Goal: Task Accomplishment & Management: Manage account settings

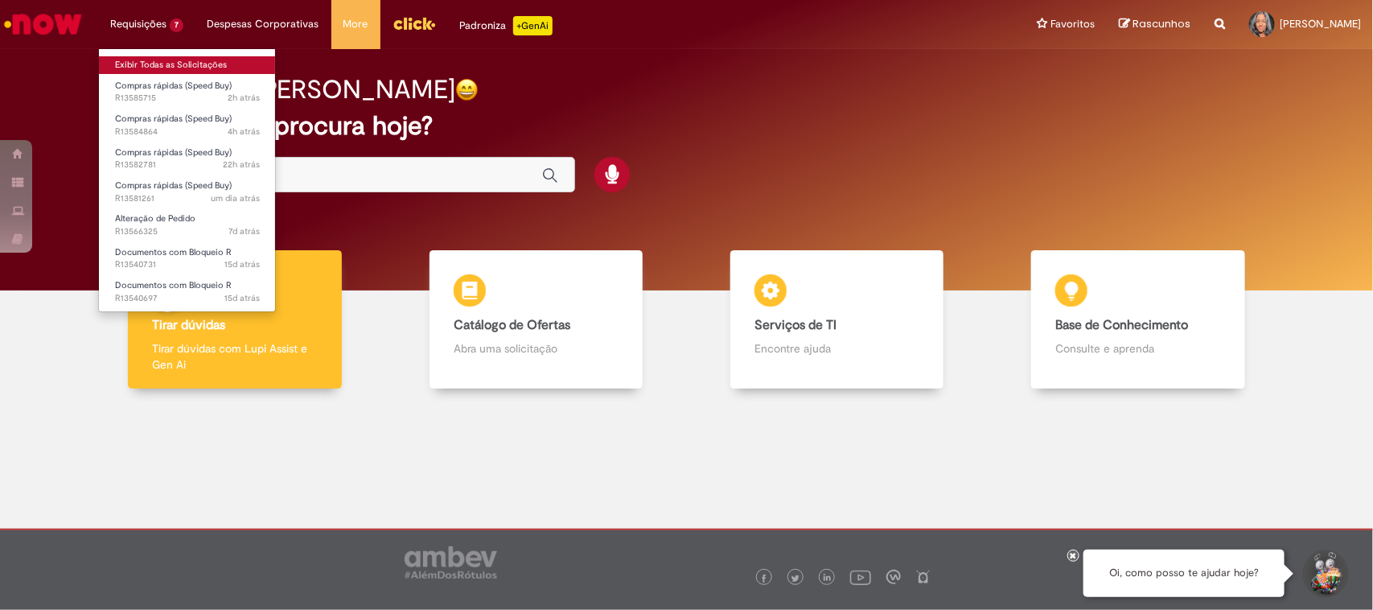
click at [169, 62] on link "Exibir Todas as Solicitações" at bounding box center [187, 65] width 177 height 18
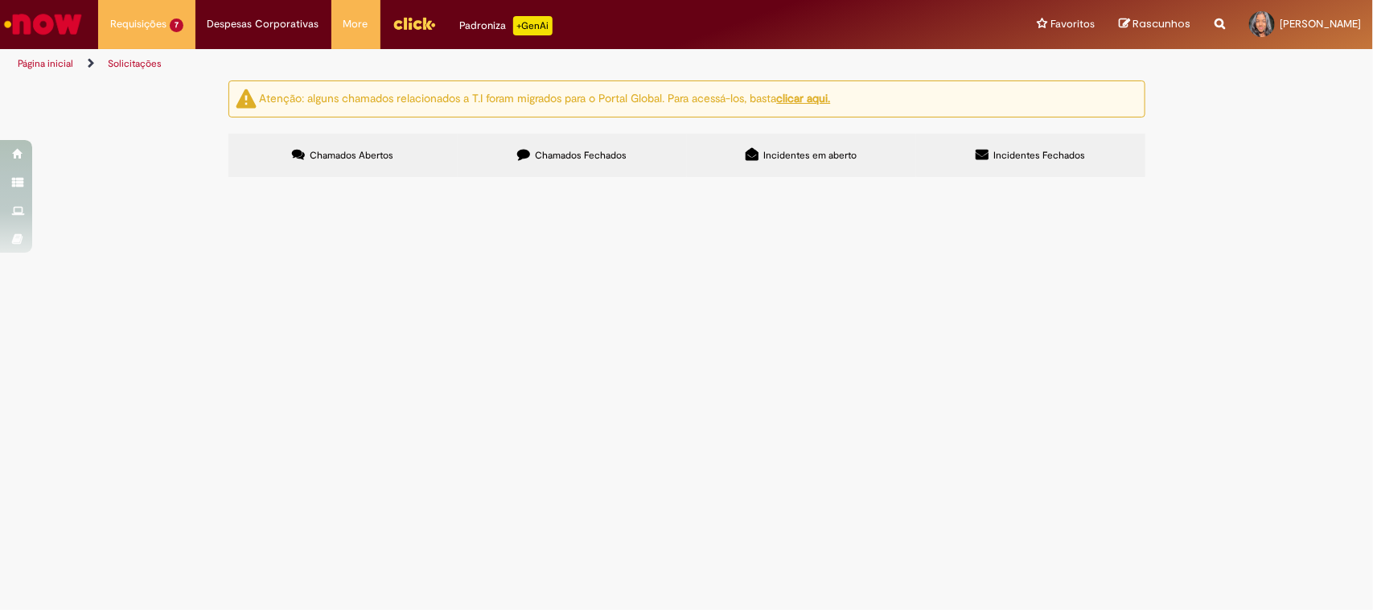
click at [0, 0] on span "Aberto" at bounding box center [0, 0] width 0 height 0
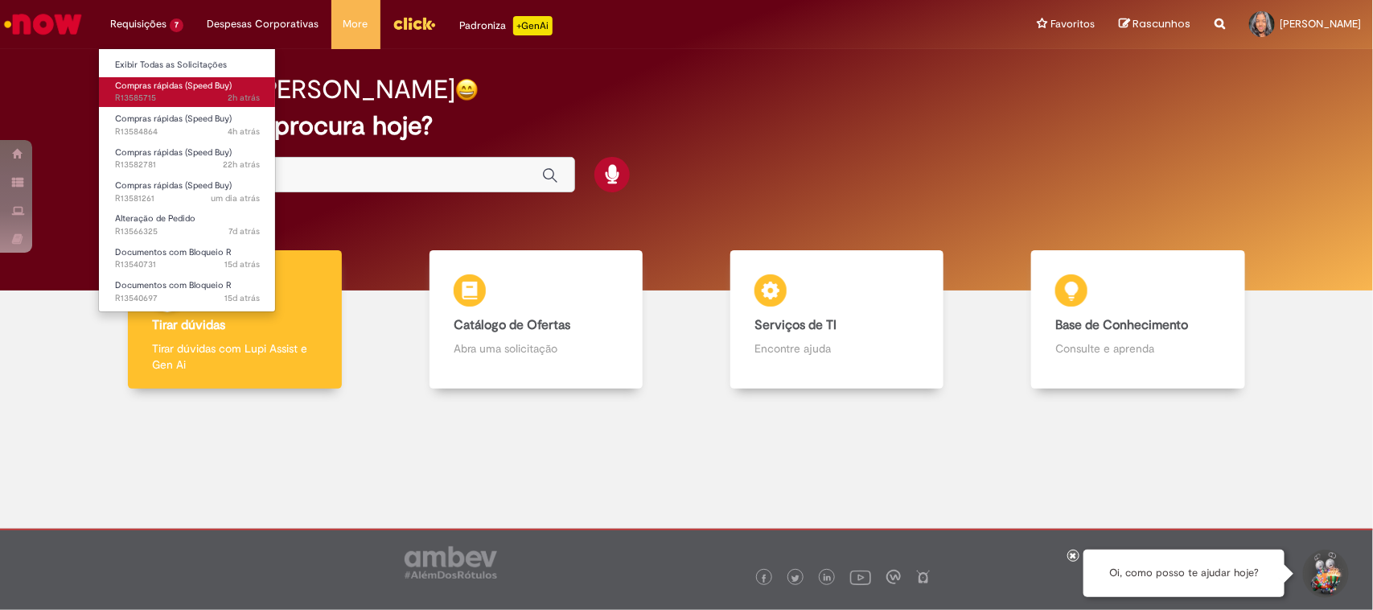
click at [171, 88] on span "Compras rápidas (Speed Buy)" at bounding box center [173, 86] width 117 height 12
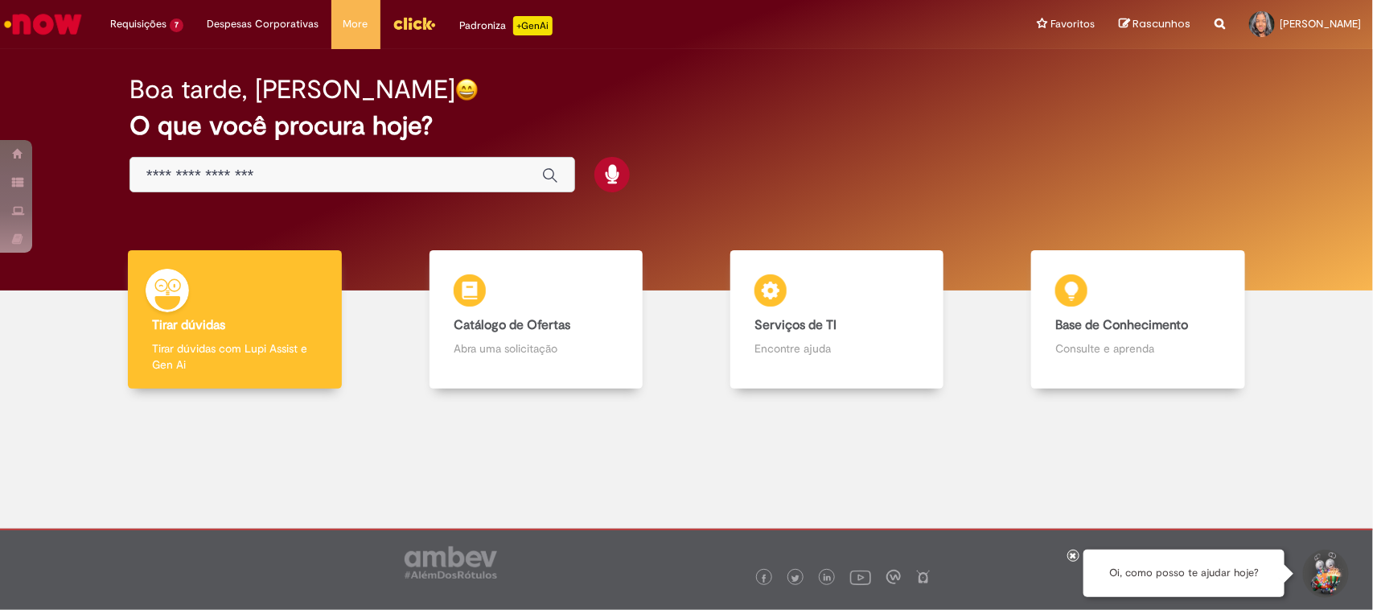
click at [1071, 561] on div at bounding box center [1073, 555] width 12 height 12
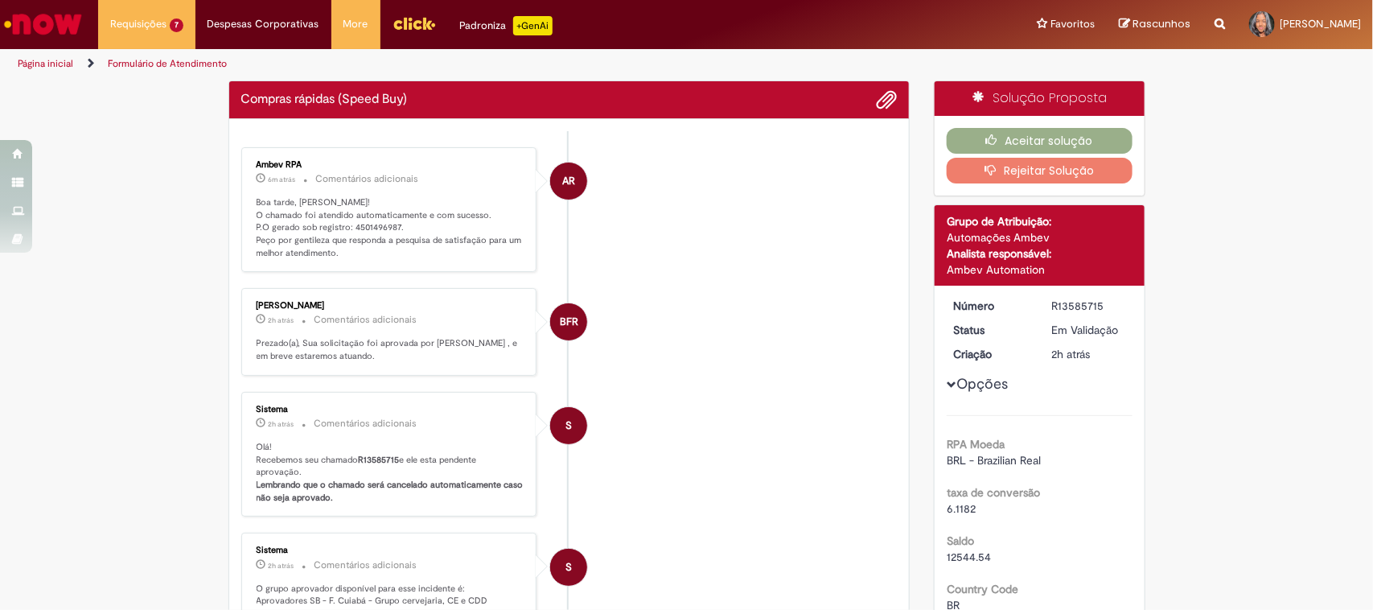
click at [362, 225] on p "Boa tarde, [PERSON_NAME]! O chamado foi atendido automaticamente e com sucesso.…" at bounding box center [391, 228] width 268 height 64
copy p "4501496987"
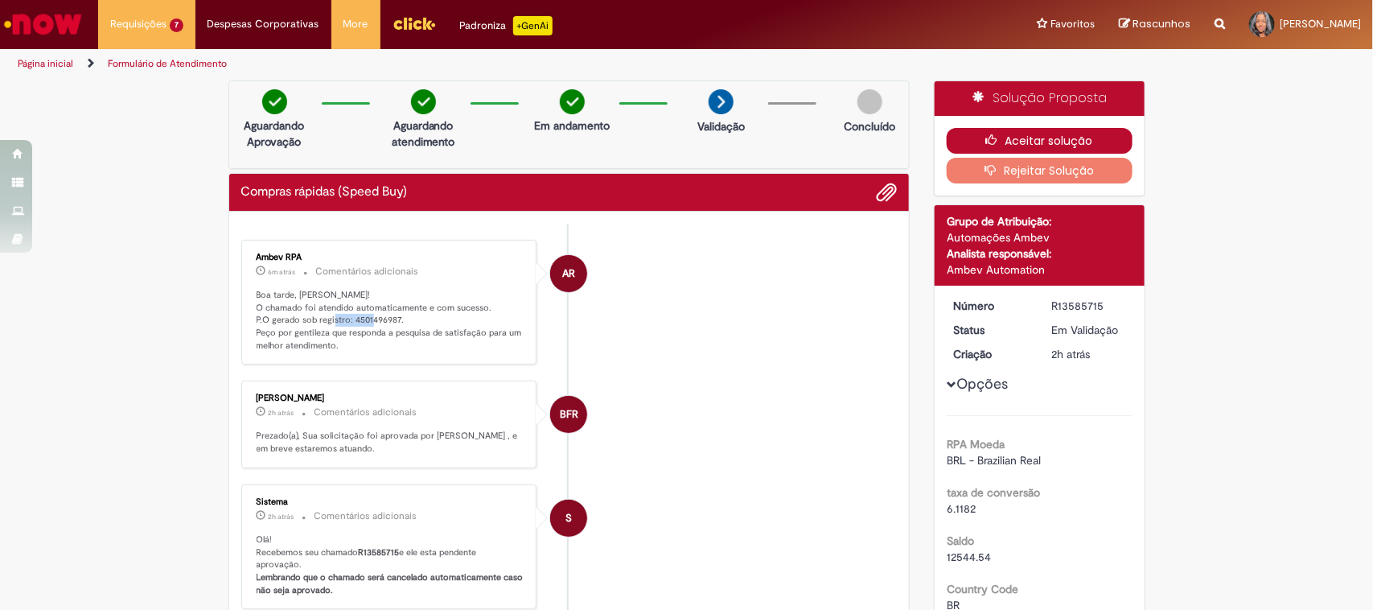
click at [987, 145] on icon "button" at bounding box center [995, 139] width 19 height 11
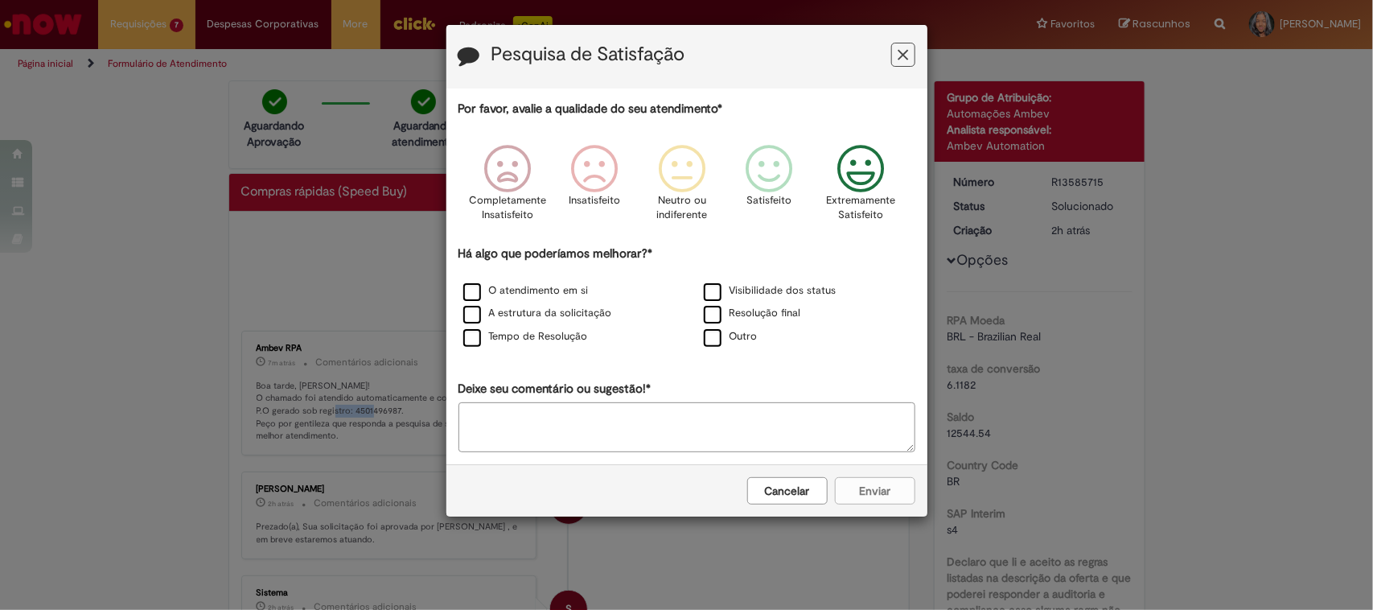
click at [889, 181] on icon "Feedback" at bounding box center [860, 169] width 60 height 48
click at [745, 315] on label "Resolução final" at bounding box center [752, 313] width 97 height 15
click at [536, 314] on label "A estrutura da solicitação" at bounding box center [537, 313] width 149 height 15
click at [891, 495] on button "Enviar" at bounding box center [875, 490] width 80 height 27
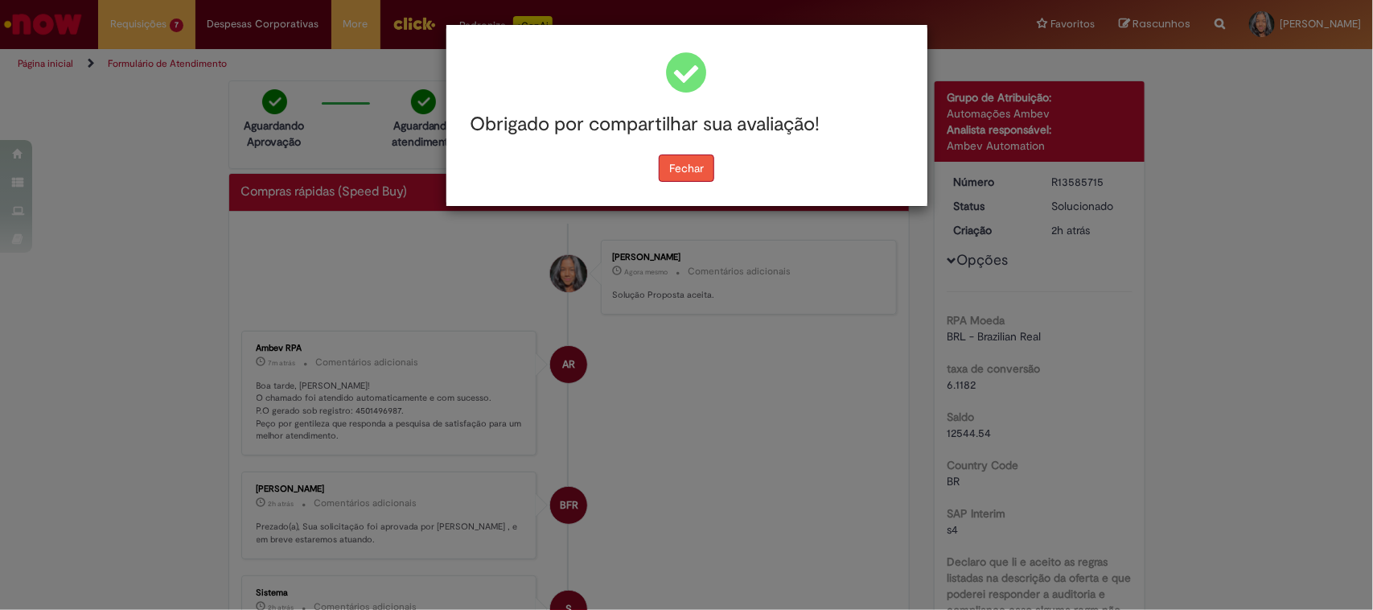
click at [676, 165] on button "Fechar" at bounding box center [686, 167] width 55 height 27
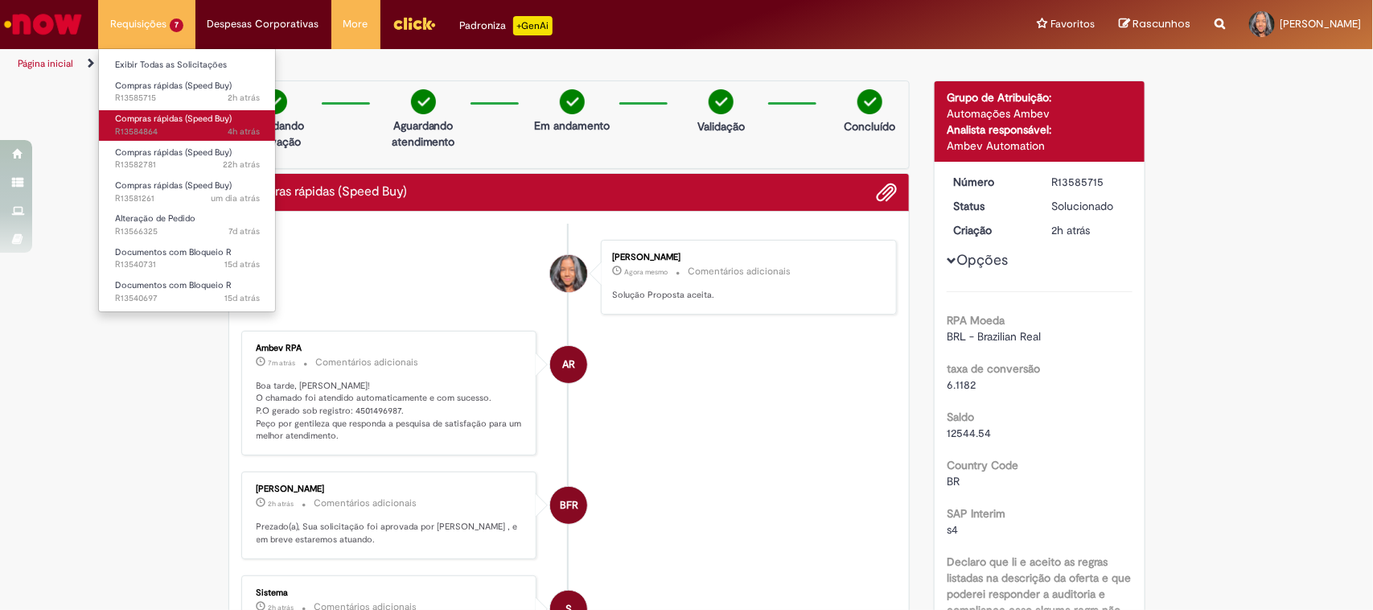
click at [183, 129] on span "4h atrás 4 horas atrás R13584864" at bounding box center [187, 131] width 145 height 13
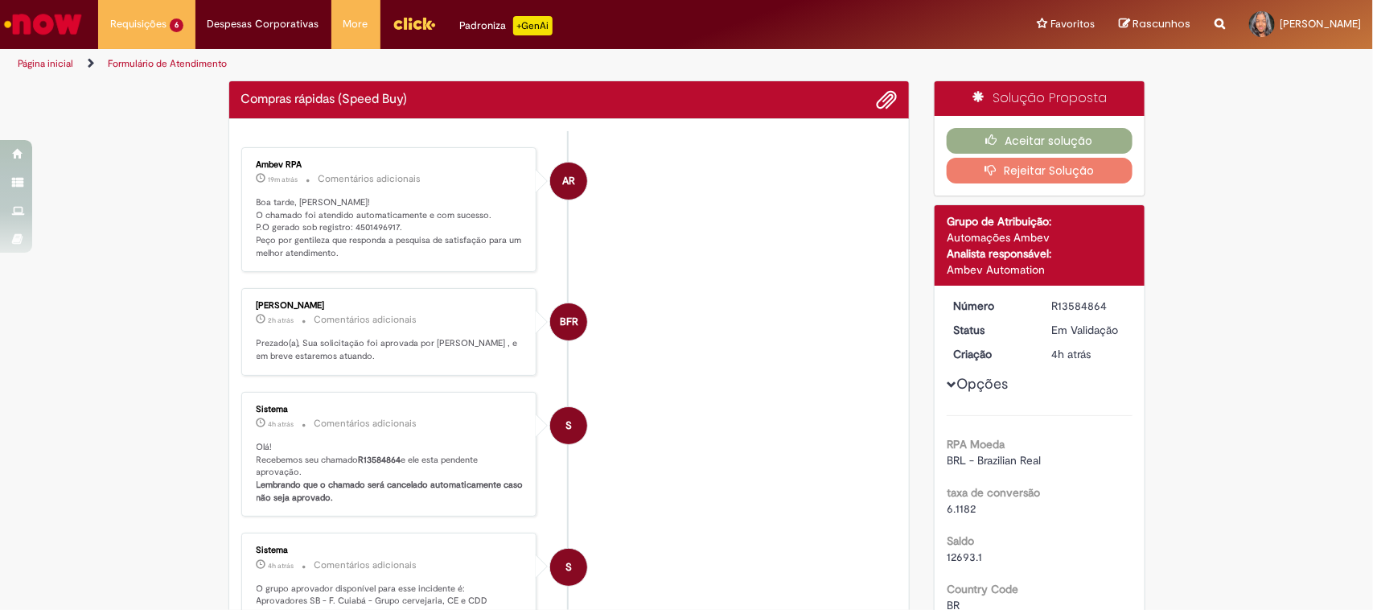
click at [380, 221] on p "Boa tarde, Barbara! O chamado foi atendido automaticamente e com sucesso. P.O g…" at bounding box center [391, 228] width 268 height 64
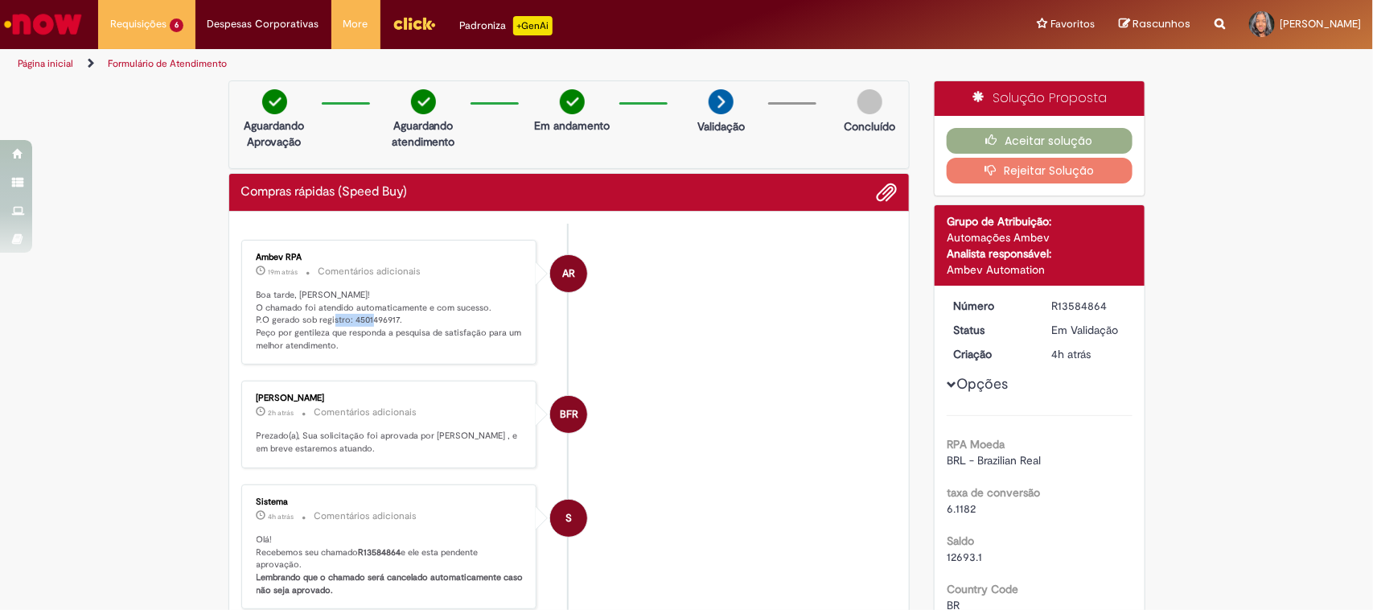
copy p "4501496917"
click at [1050, 139] on button "Aceitar solução" at bounding box center [1040, 141] width 186 height 26
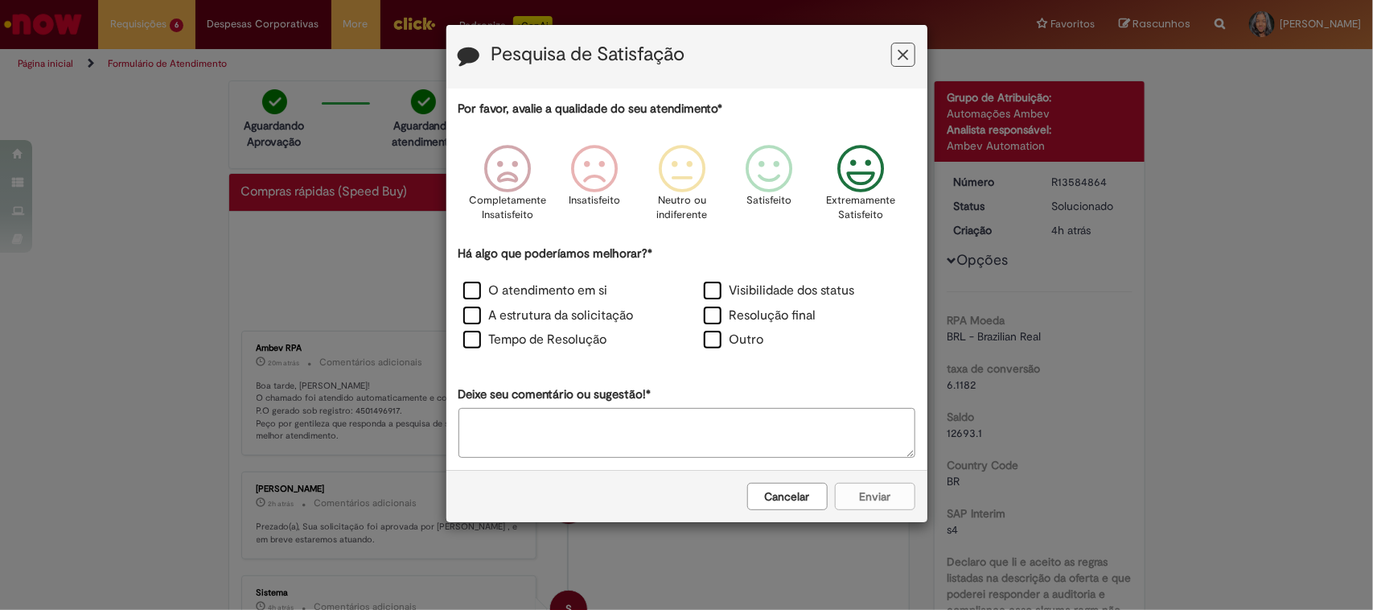
click at [854, 166] on icon "Feedback" at bounding box center [860, 169] width 60 height 48
click at [749, 308] on label "Resolução final" at bounding box center [760, 315] width 113 height 18
click at [594, 310] on label "A estrutura da solicitação" at bounding box center [548, 315] width 171 height 18
click at [862, 503] on button "Enviar" at bounding box center [875, 496] width 80 height 27
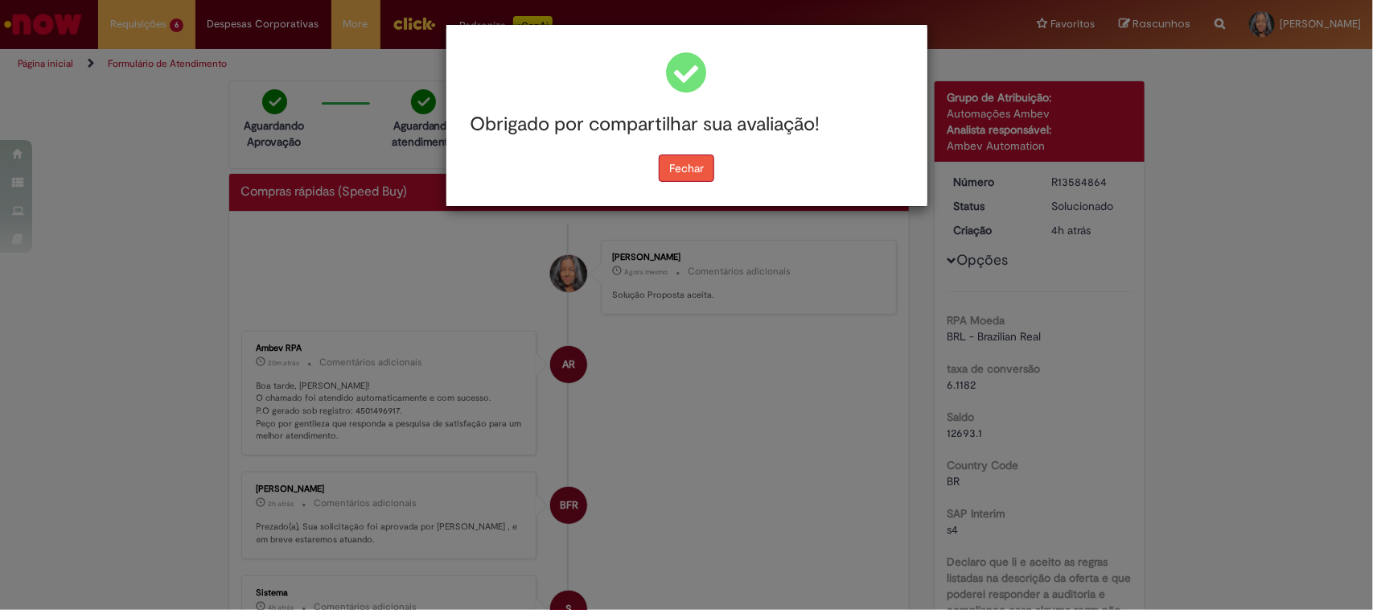
click at [713, 166] on button "Fechar" at bounding box center [686, 167] width 55 height 27
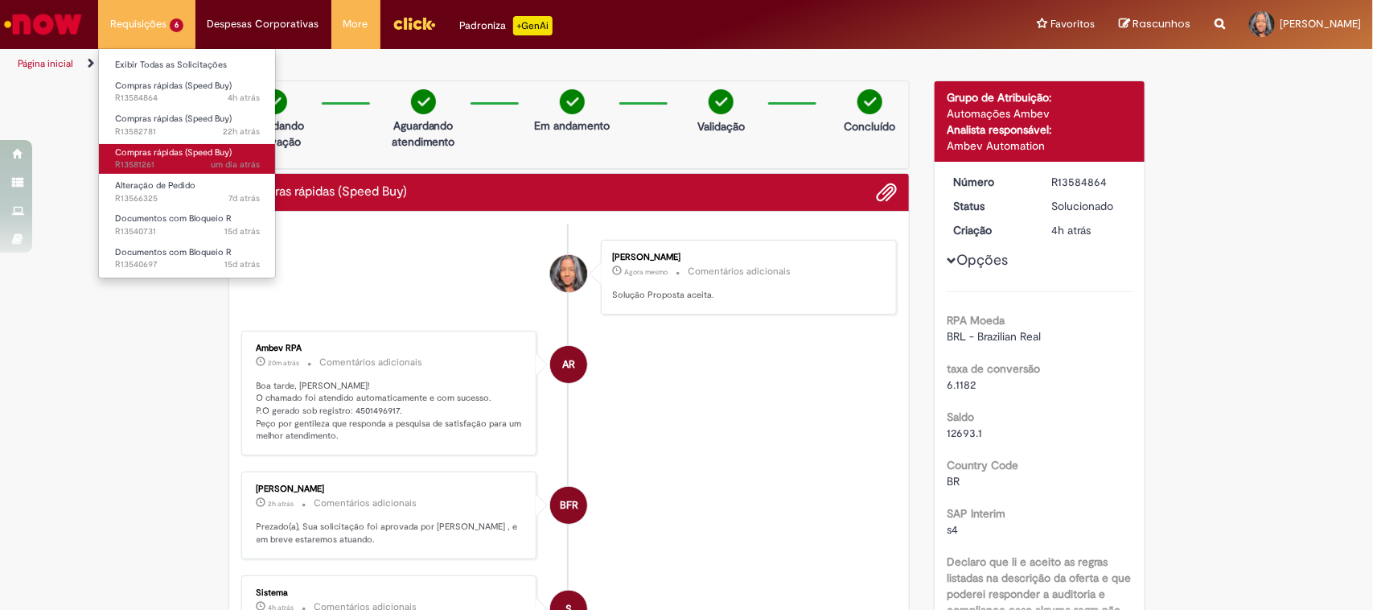
click at [149, 149] on span "Compras rápidas (Speed Buy)" at bounding box center [173, 152] width 117 height 12
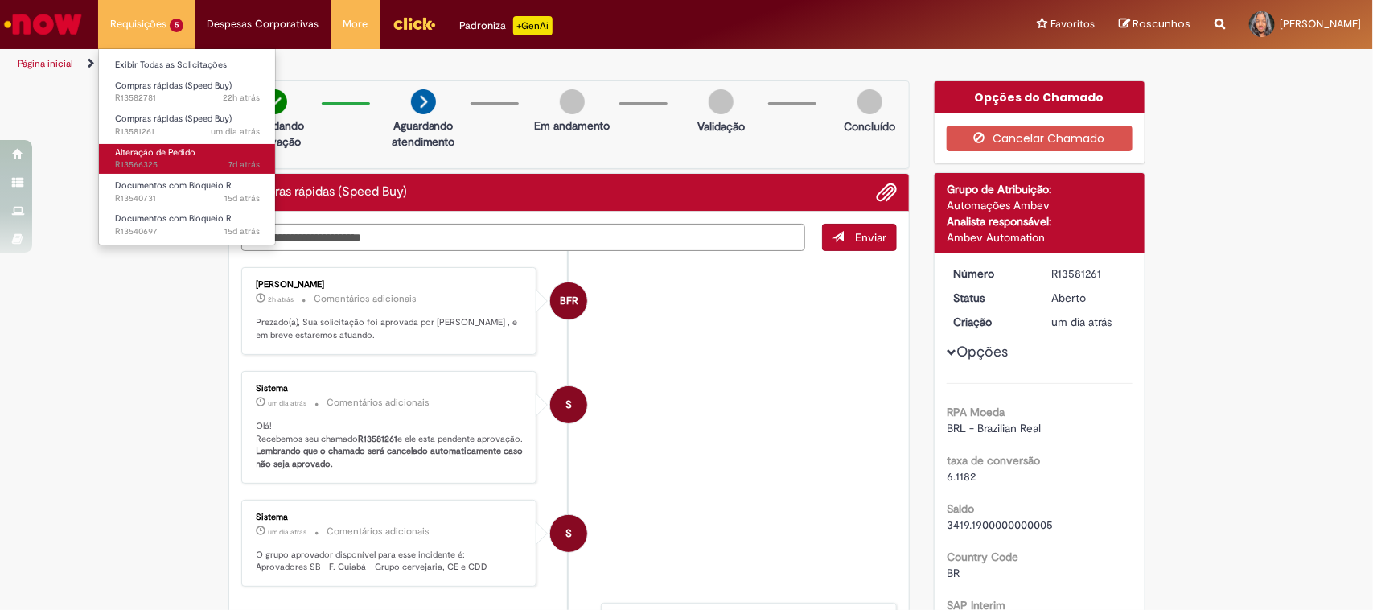
click at [178, 163] on span "7d atrás 7 dias atrás R13566325" at bounding box center [187, 164] width 145 height 13
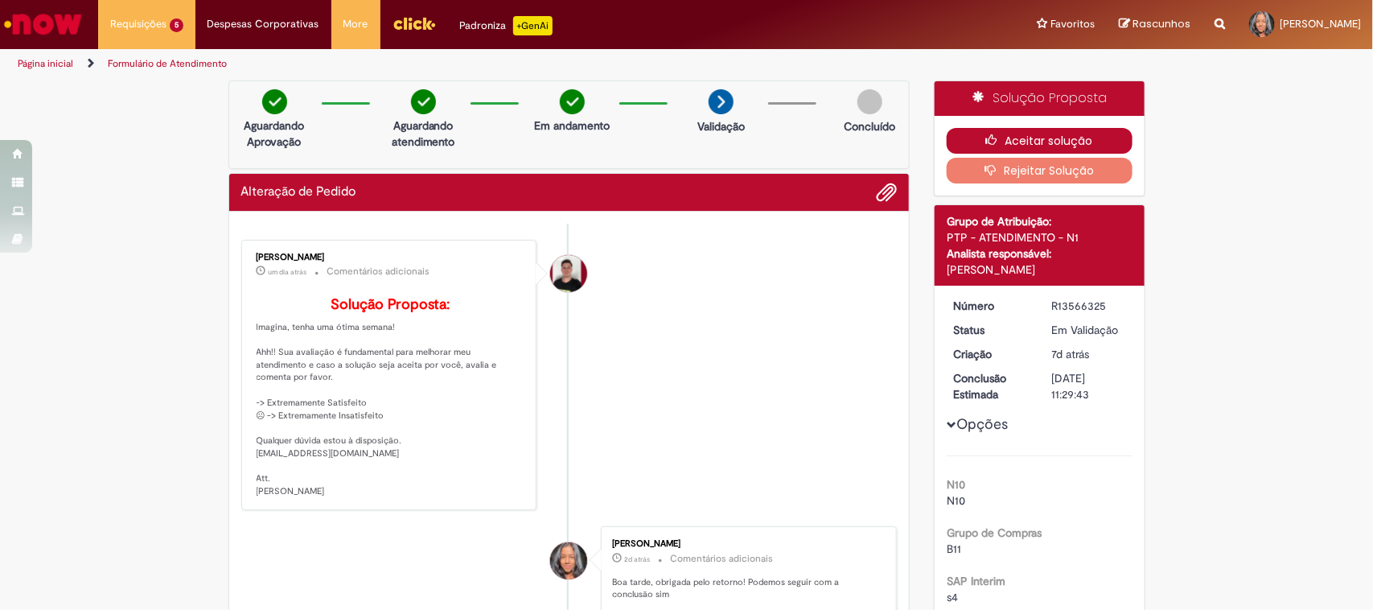
click at [1048, 129] on button "Aceitar solução" at bounding box center [1040, 141] width 186 height 26
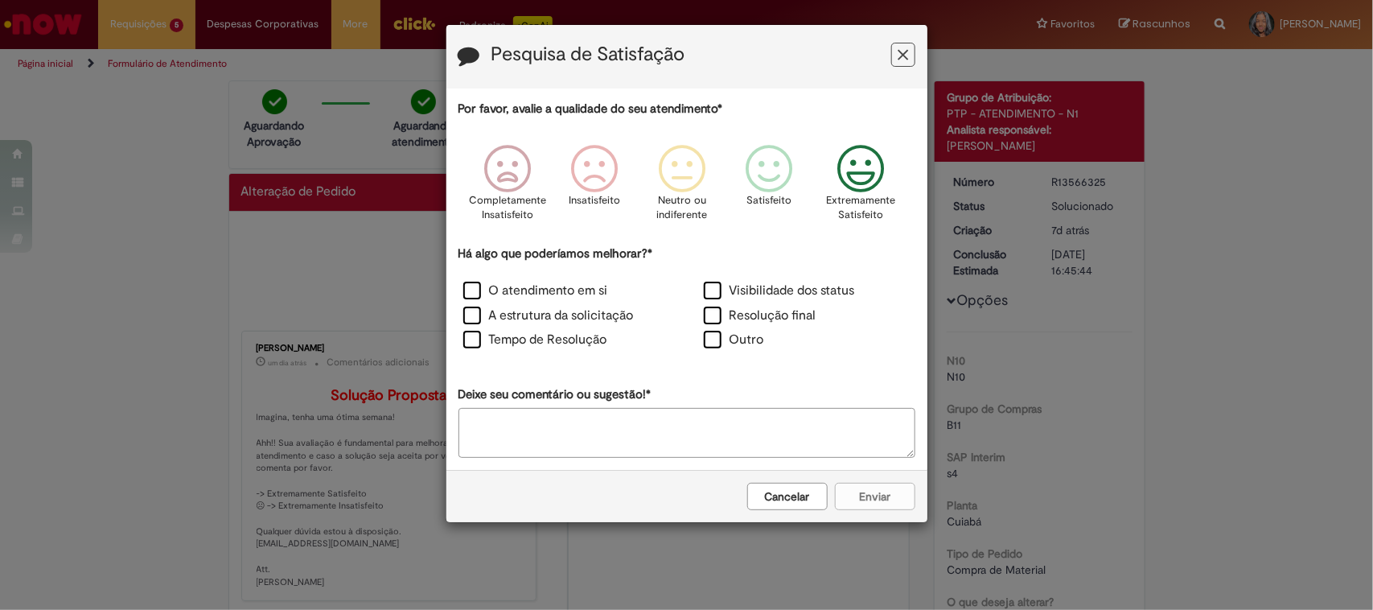
click at [866, 189] on icon "Feedback" at bounding box center [860, 169] width 60 height 48
click at [624, 320] on label "A estrutura da solicitação" at bounding box center [548, 315] width 171 height 18
click at [718, 314] on label "Resolução final" at bounding box center [760, 315] width 113 height 18
click at [878, 504] on button "Enviar" at bounding box center [875, 496] width 80 height 27
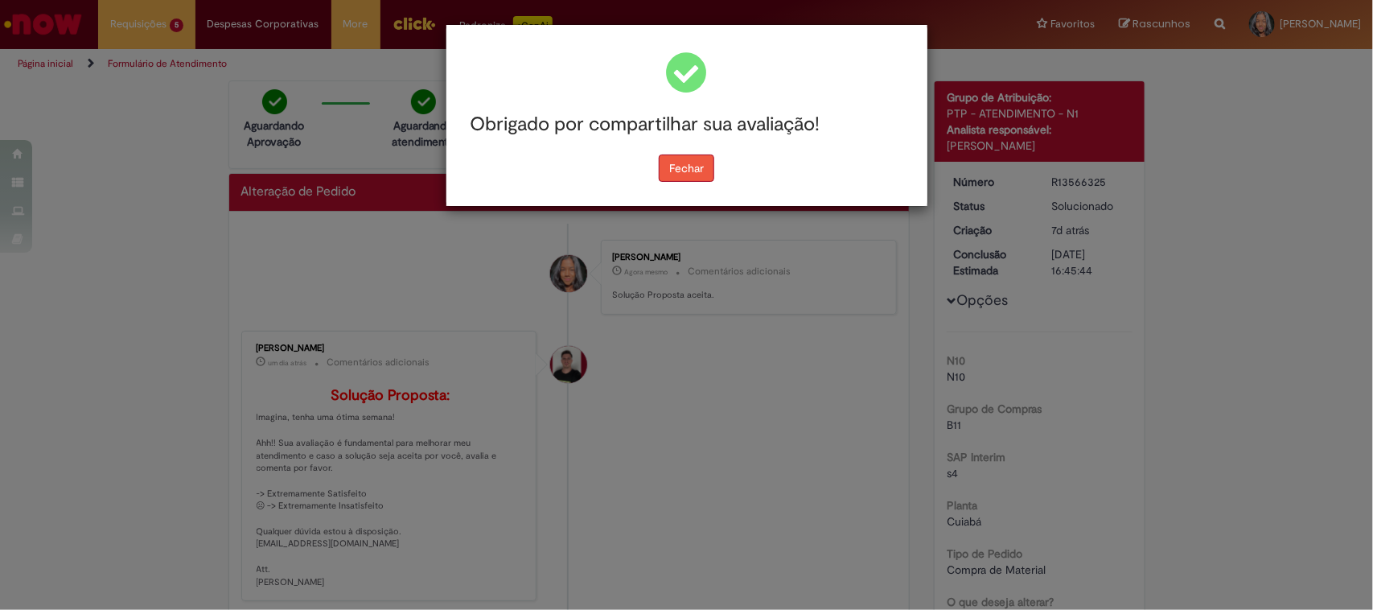
click at [672, 167] on button "Fechar" at bounding box center [686, 167] width 55 height 27
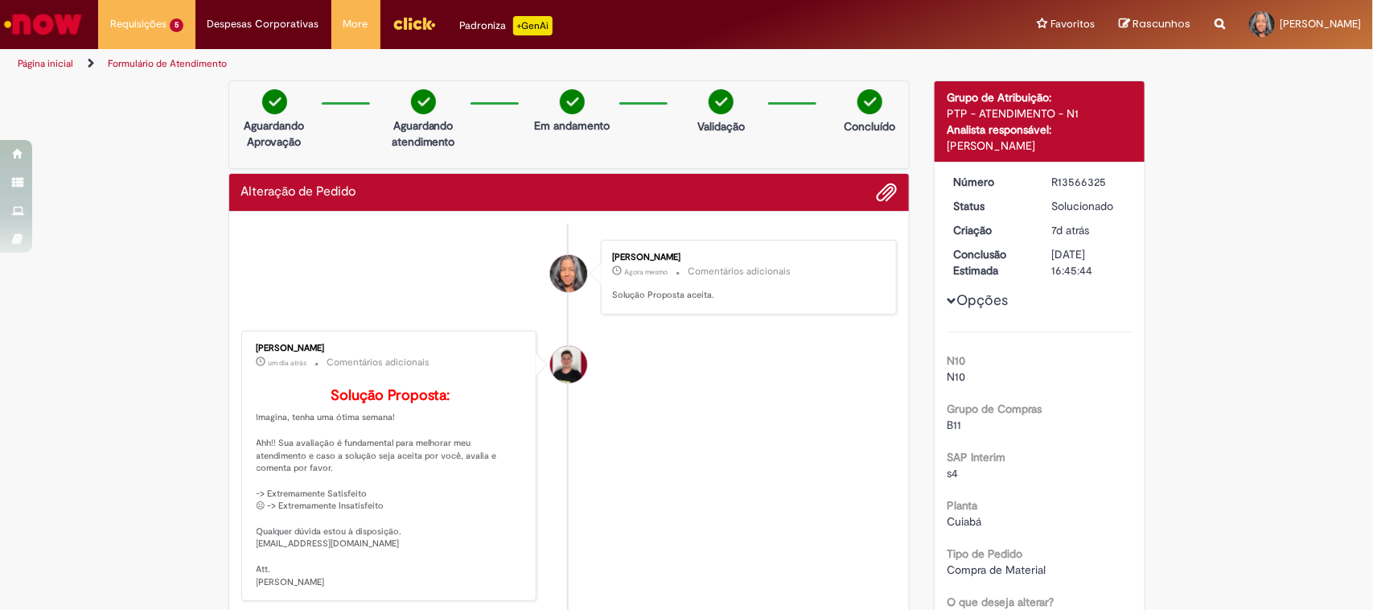
scroll to position [503, 0]
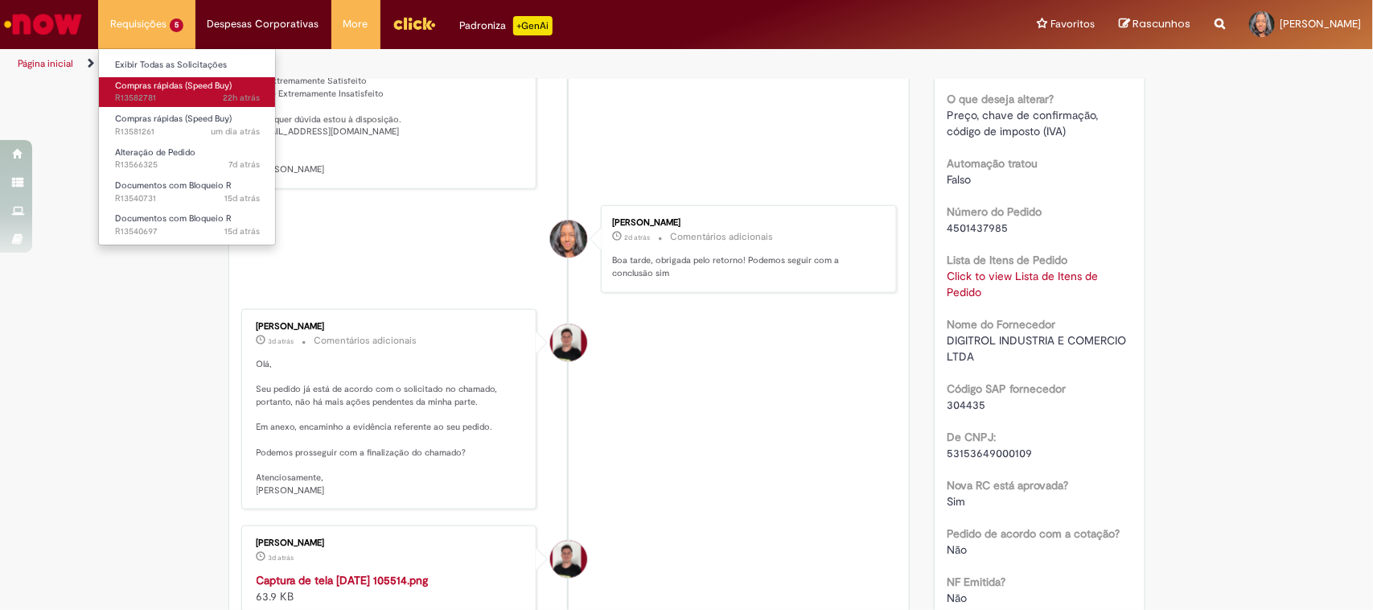
click at [190, 94] on span "22h atrás 22 horas atrás R13582781" at bounding box center [187, 98] width 145 height 13
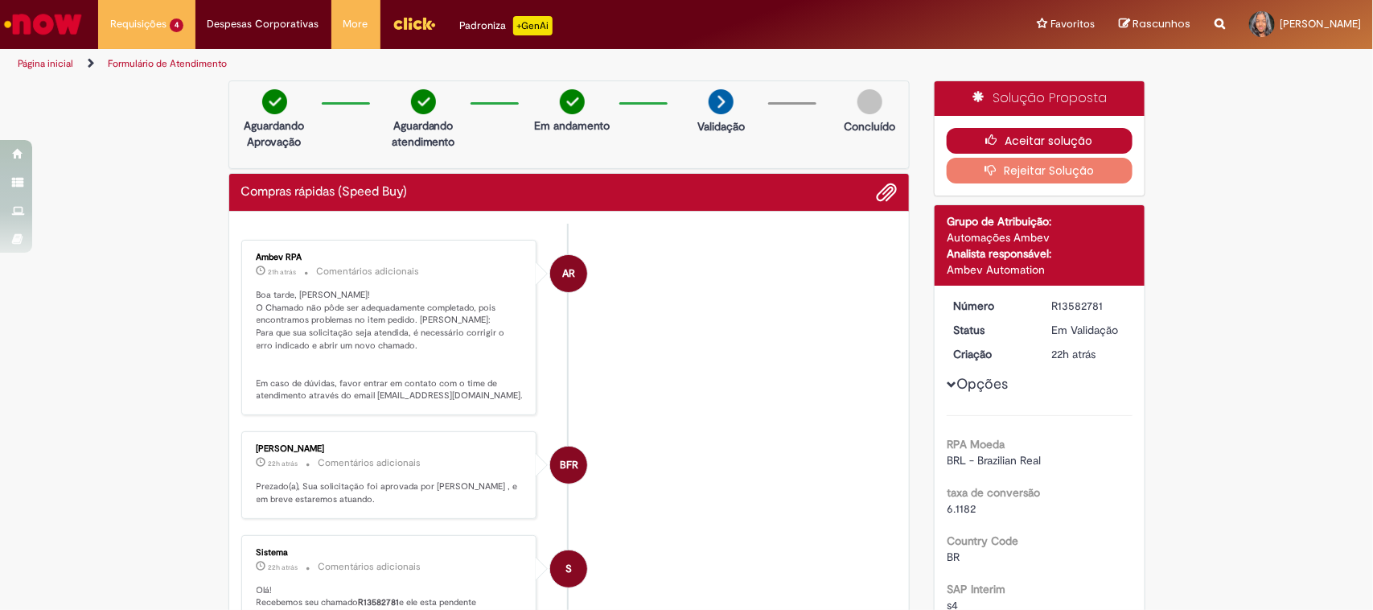
click at [1023, 138] on button "Aceitar solução" at bounding box center [1040, 141] width 186 height 26
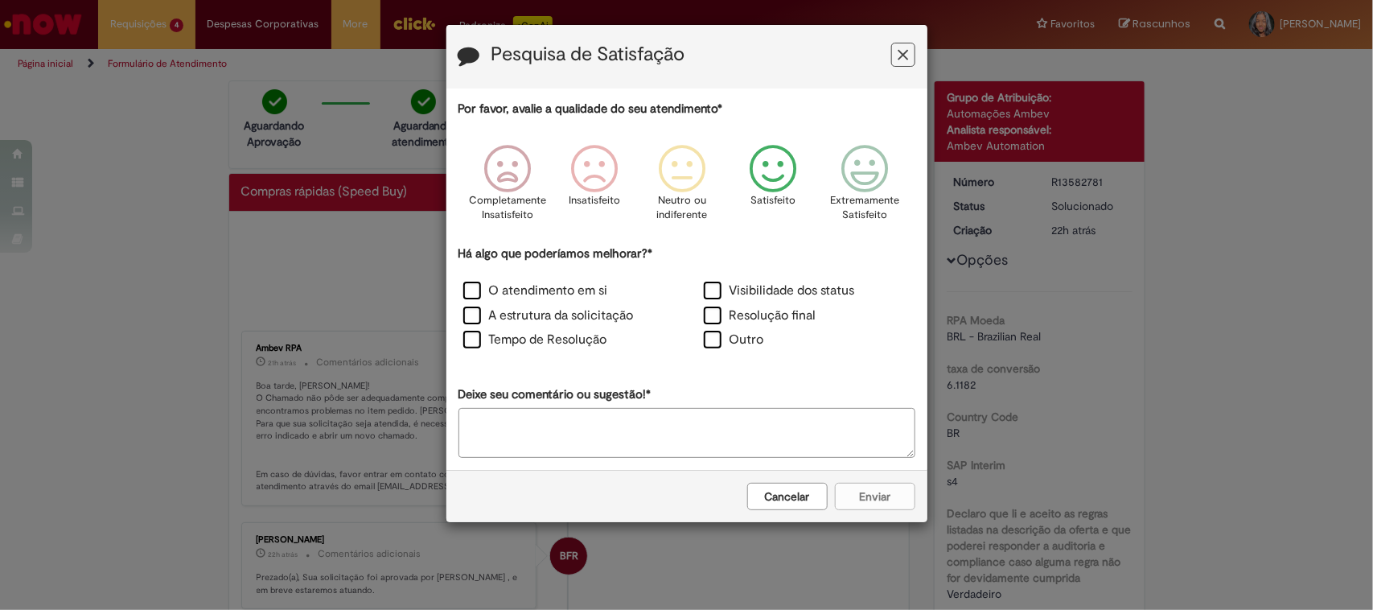
click at [761, 175] on icon "Feedback" at bounding box center [773, 169] width 60 height 48
click at [757, 315] on label "Resolução final" at bounding box center [760, 315] width 113 height 18
click at [736, 306] on label "Resolução final" at bounding box center [760, 315] width 113 height 18
click at [551, 282] on div "O atendimento em si" at bounding box center [566, 292] width 240 height 25
click at [757, 296] on label "Visibilidade dos status" at bounding box center [779, 291] width 151 height 18
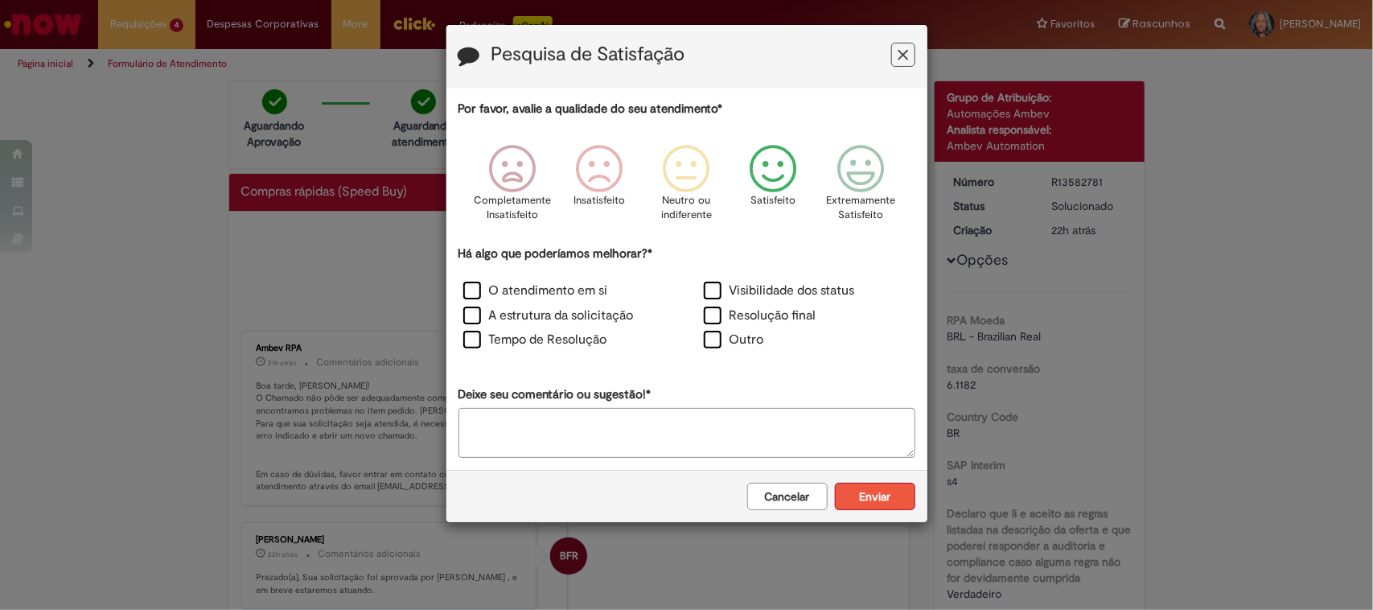
click at [877, 483] on button "Enviar" at bounding box center [875, 496] width 80 height 27
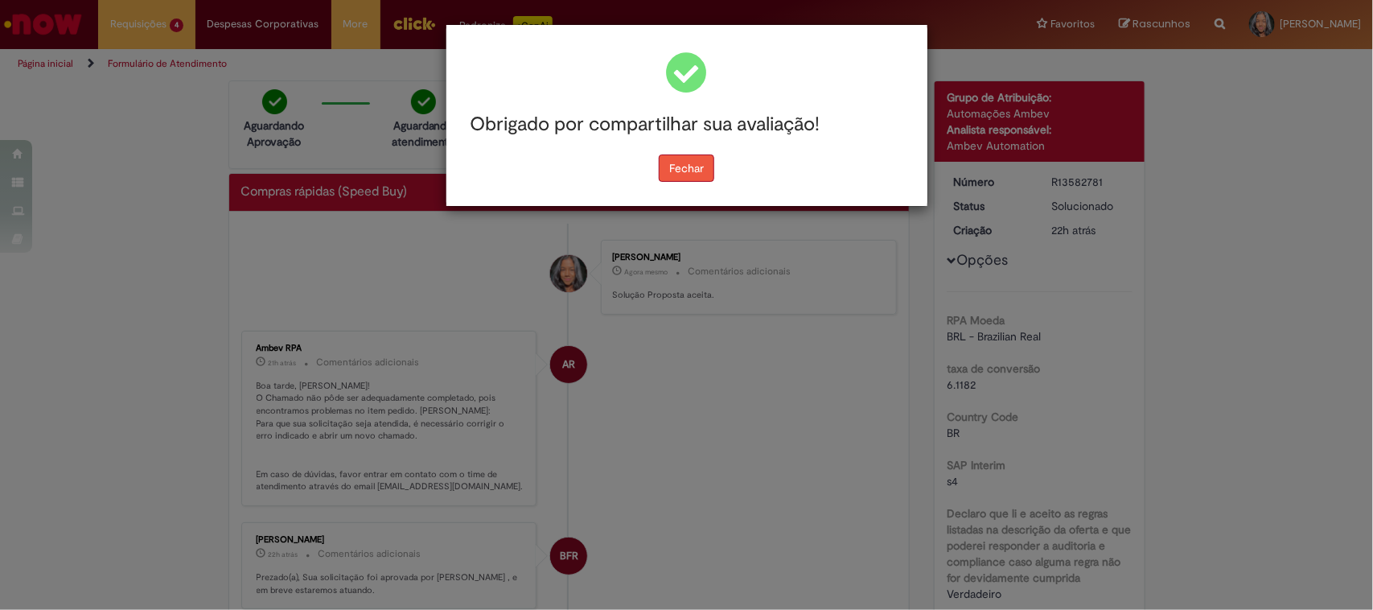
click at [674, 175] on button "Fechar" at bounding box center [686, 167] width 55 height 27
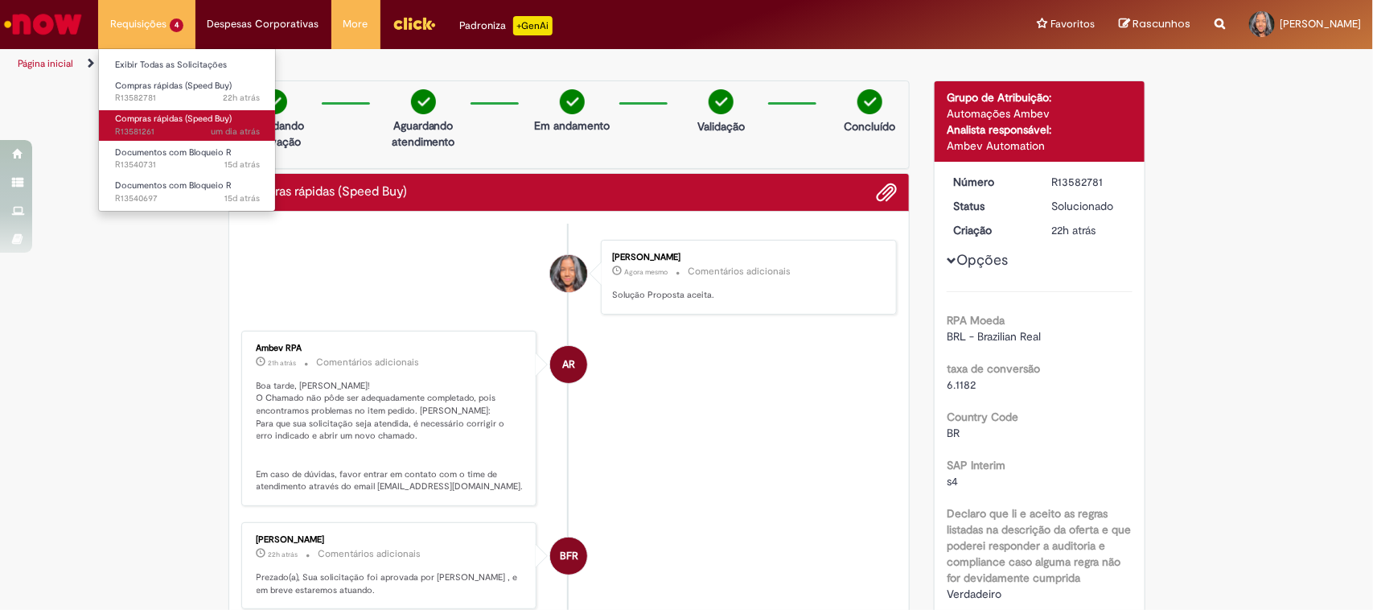
click at [154, 125] on span "Compras rápidas (Speed Buy)" at bounding box center [173, 119] width 117 height 12
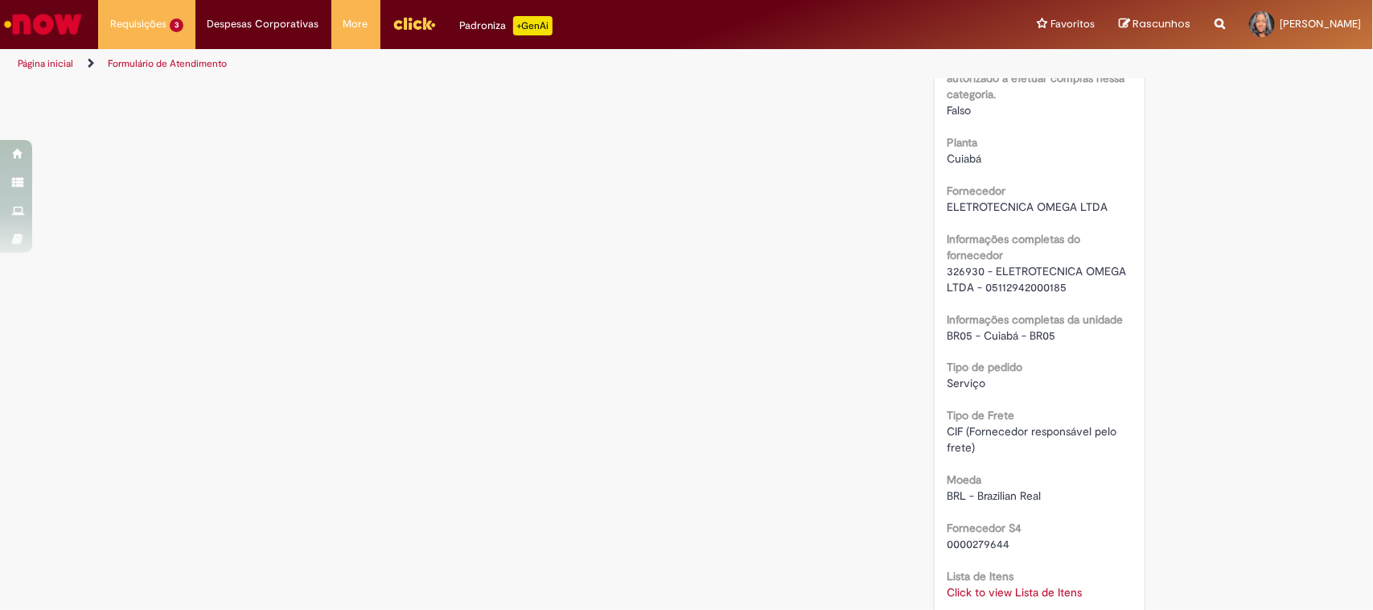
scroll to position [1207, 0]
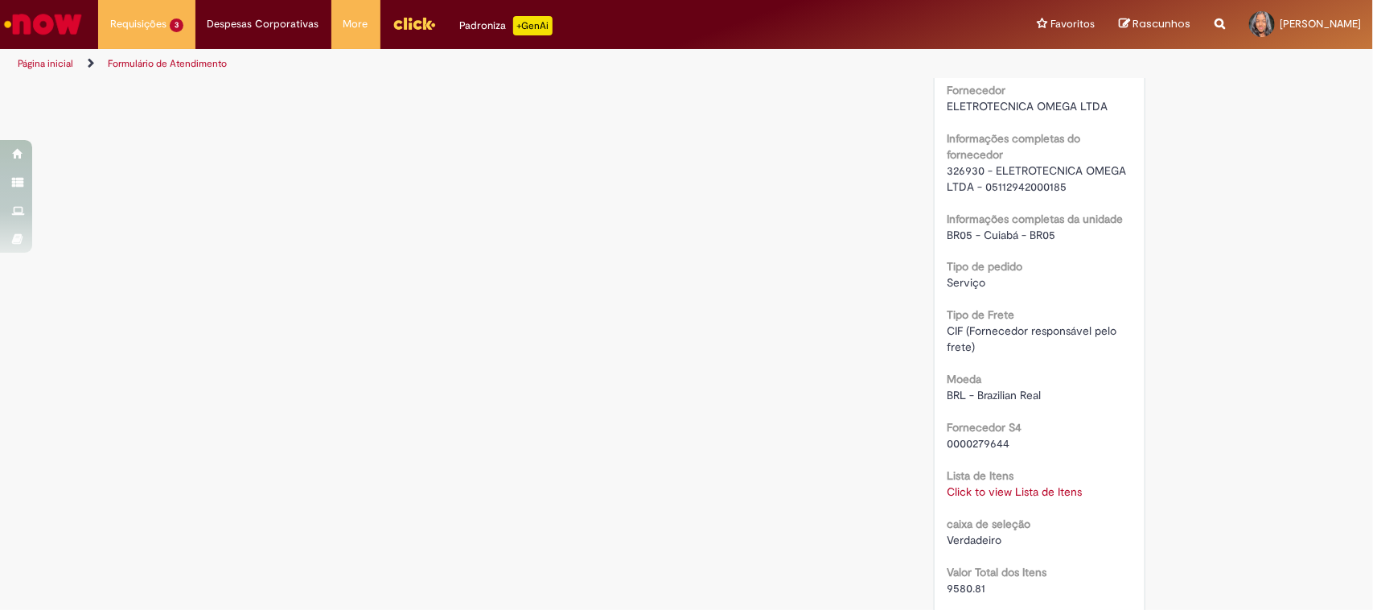
click at [963, 165] on span "326930 - ELETROTECNICA OMEGA LTDA - 05112942000185" at bounding box center [1038, 178] width 183 height 31
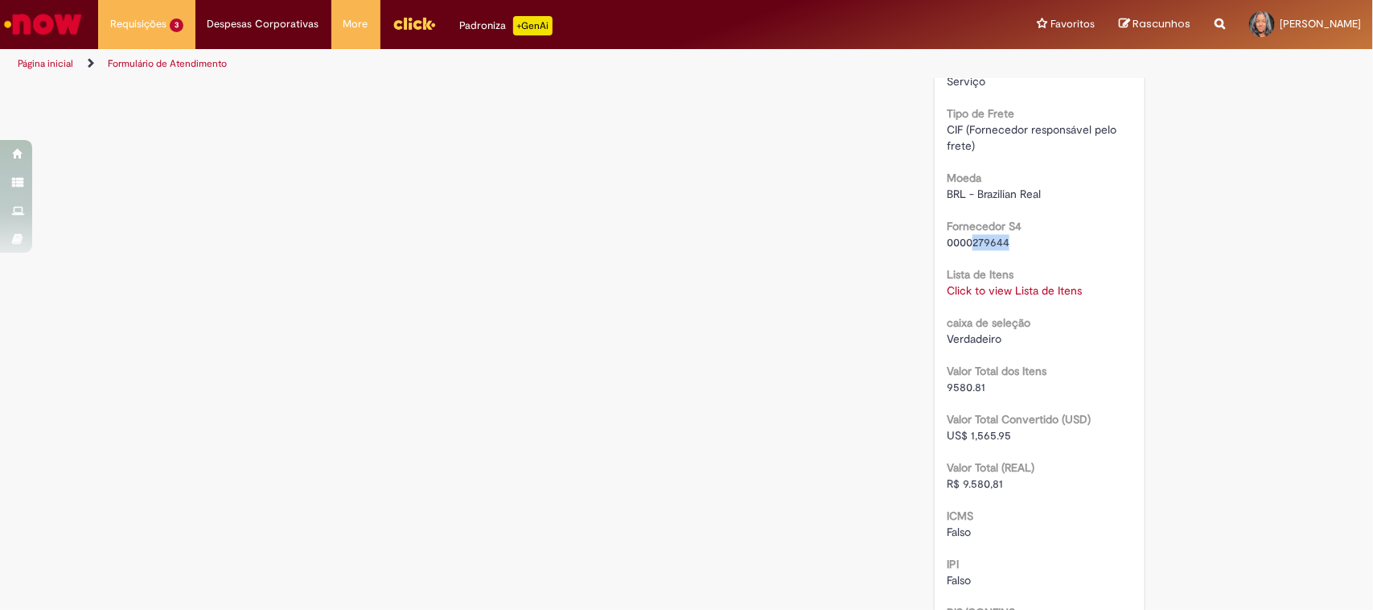
copy span "279644"
drag, startPoint x: 968, startPoint y: 245, endPoint x: 1008, endPoint y: 239, distance: 40.7
click at [1008, 239] on div "0000279644" at bounding box center [1040, 243] width 186 height 16
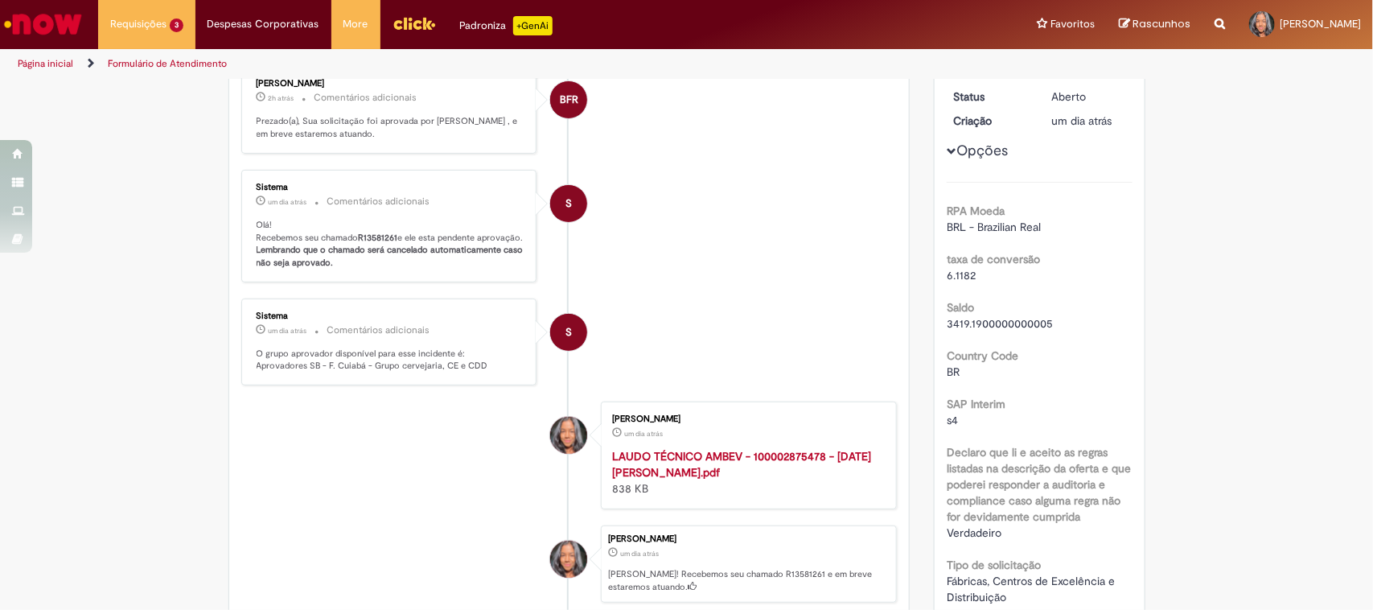
scroll to position [0, 0]
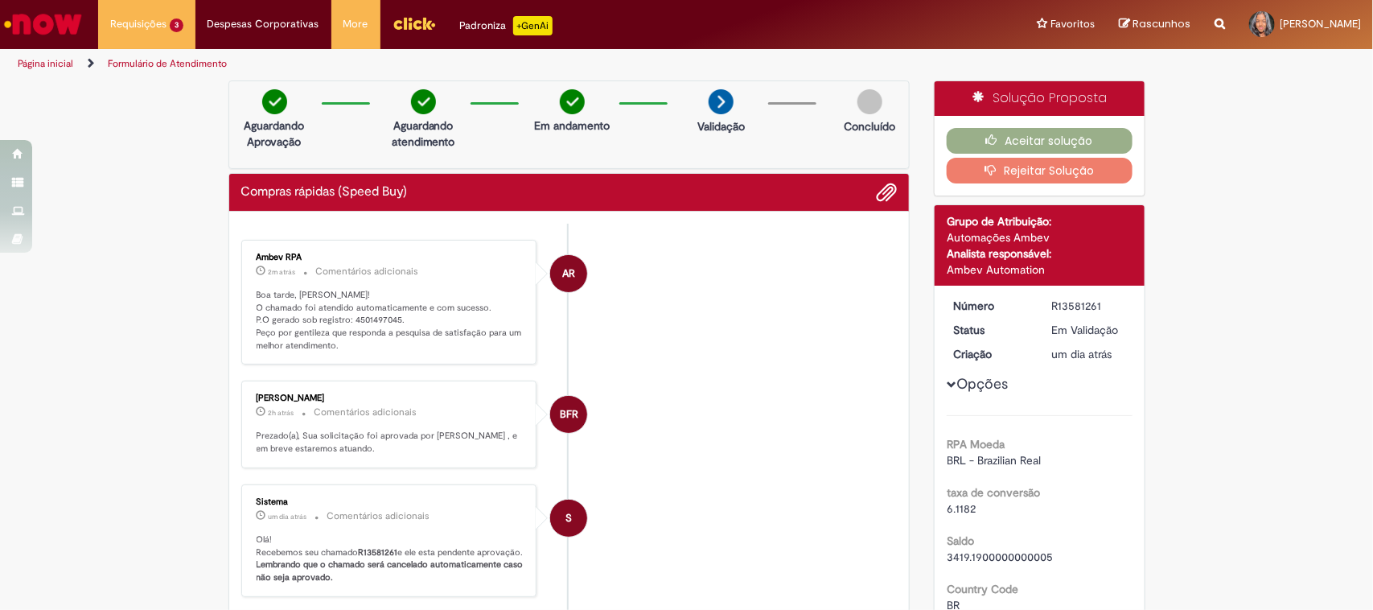
click at [368, 318] on p "Boa tarde, Barbara! O chamado foi atendido automaticamente e com sucesso. P.O g…" at bounding box center [391, 321] width 268 height 64
copy p "4501497045"
click at [1046, 142] on button "Aceitar solução" at bounding box center [1040, 141] width 186 height 26
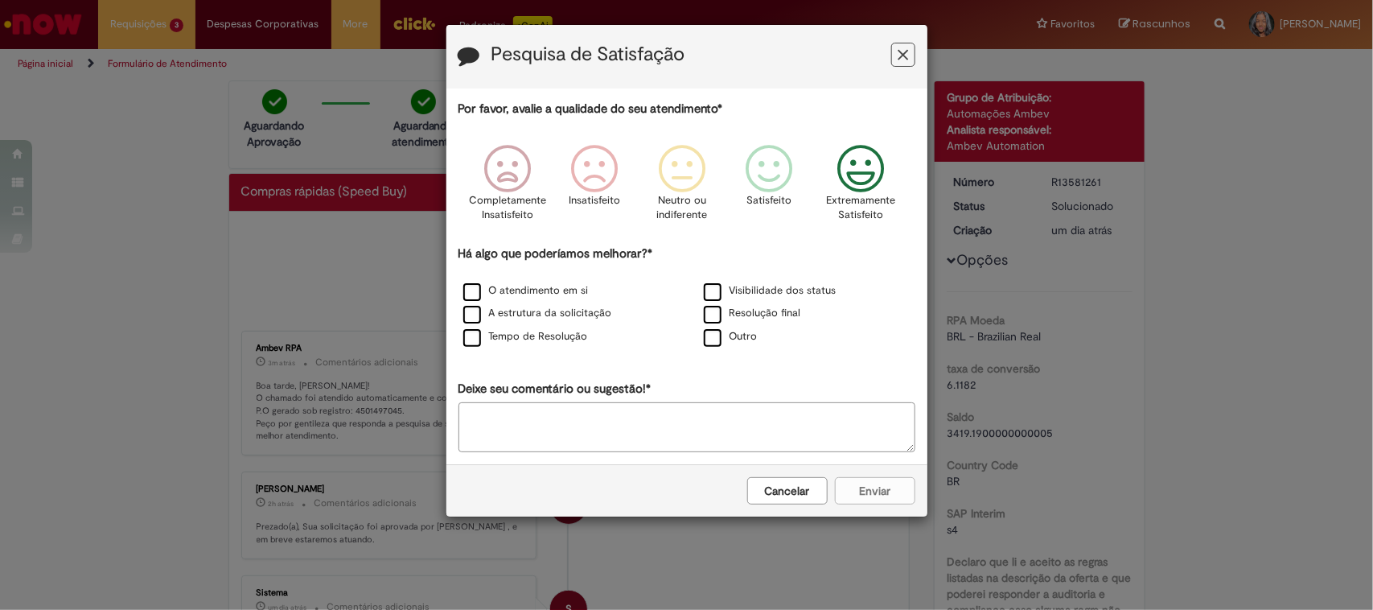
click at [865, 189] on icon "Feedback" at bounding box center [860, 169] width 60 height 48
click at [753, 312] on label "Resolução final" at bounding box center [752, 313] width 97 height 15
click at [527, 310] on label "A estrutura da solicitação" at bounding box center [537, 313] width 149 height 15
click at [862, 491] on button "Enviar" at bounding box center [875, 490] width 80 height 27
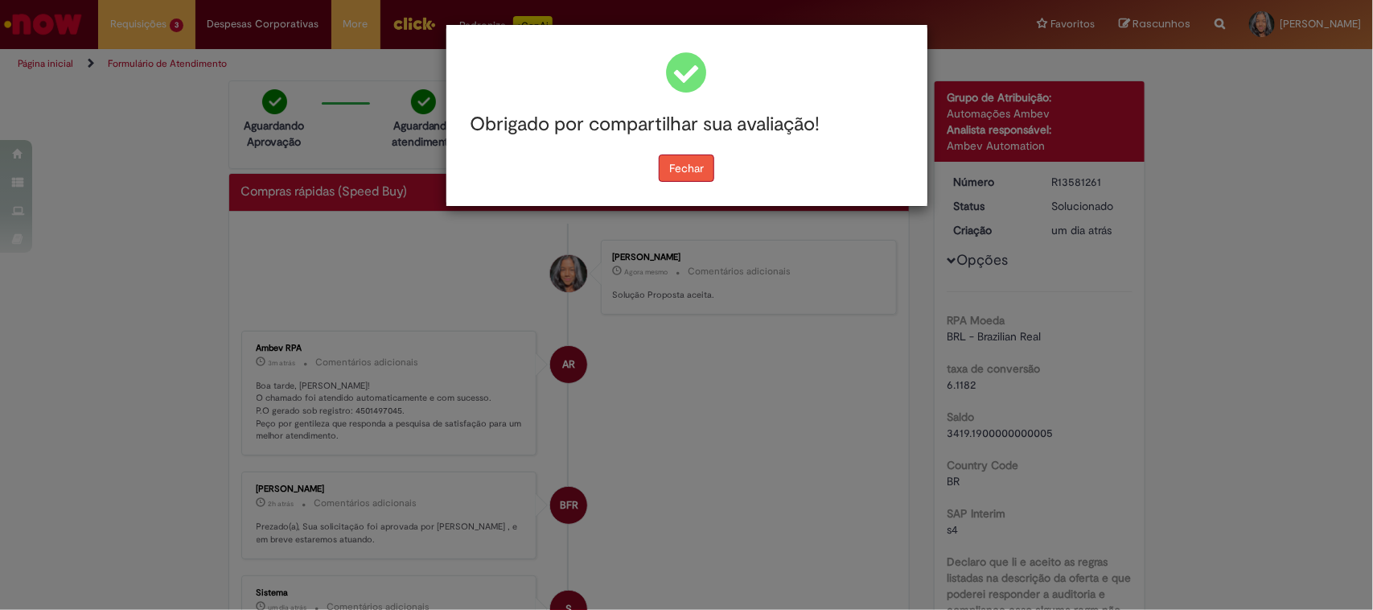
click at [672, 159] on button "Fechar" at bounding box center [686, 167] width 55 height 27
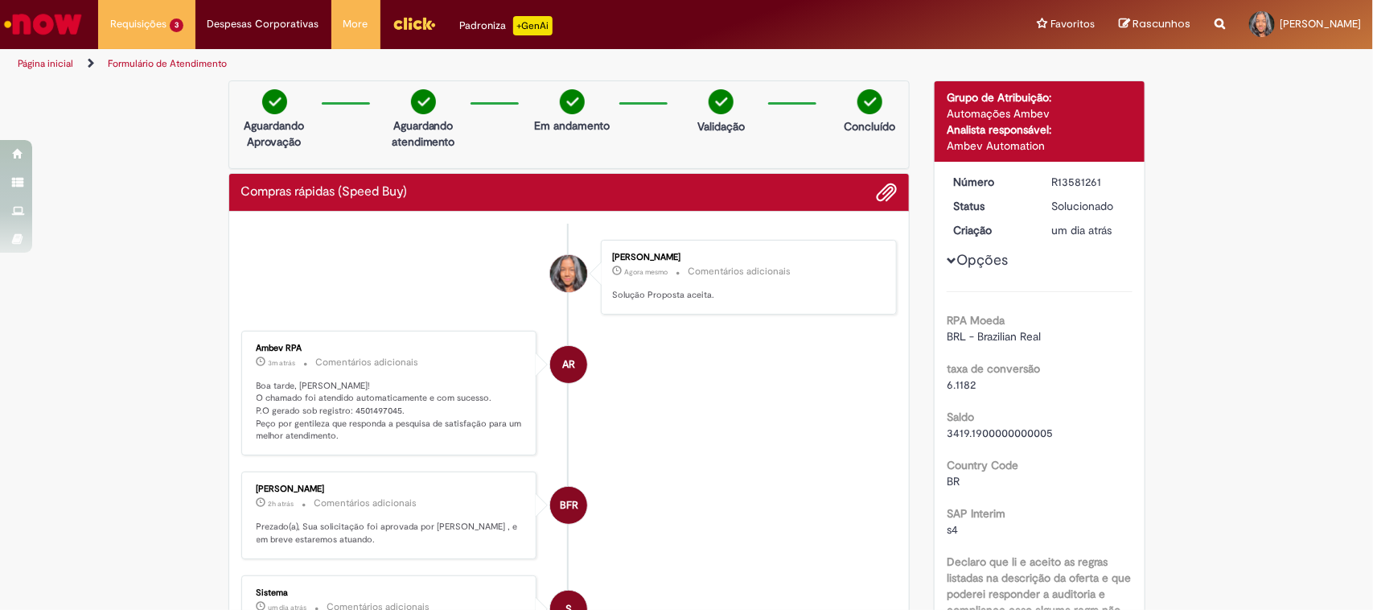
click at [714, 453] on li "AR Ambev RPA 3m atrás 3 minutos atrás Comentários adicionais Boa tarde, Barbara…" at bounding box center [569, 393] width 656 height 125
